Goal: Obtain resource: Obtain resource

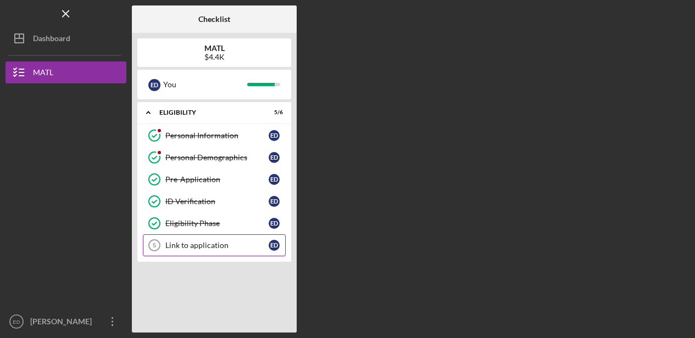
click at [187, 248] on div "Link to application" at bounding box center [216, 245] width 103 height 9
click at [278, 244] on div "E D" at bounding box center [274, 245] width 11 height 11
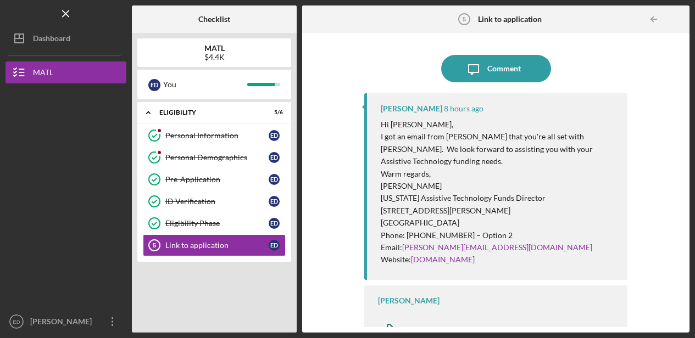
click at [436, 326] on div "Resource URL" at bounding box center [429, 330] width 48 height 9
